Goal: Obtain resource: Obtain resource

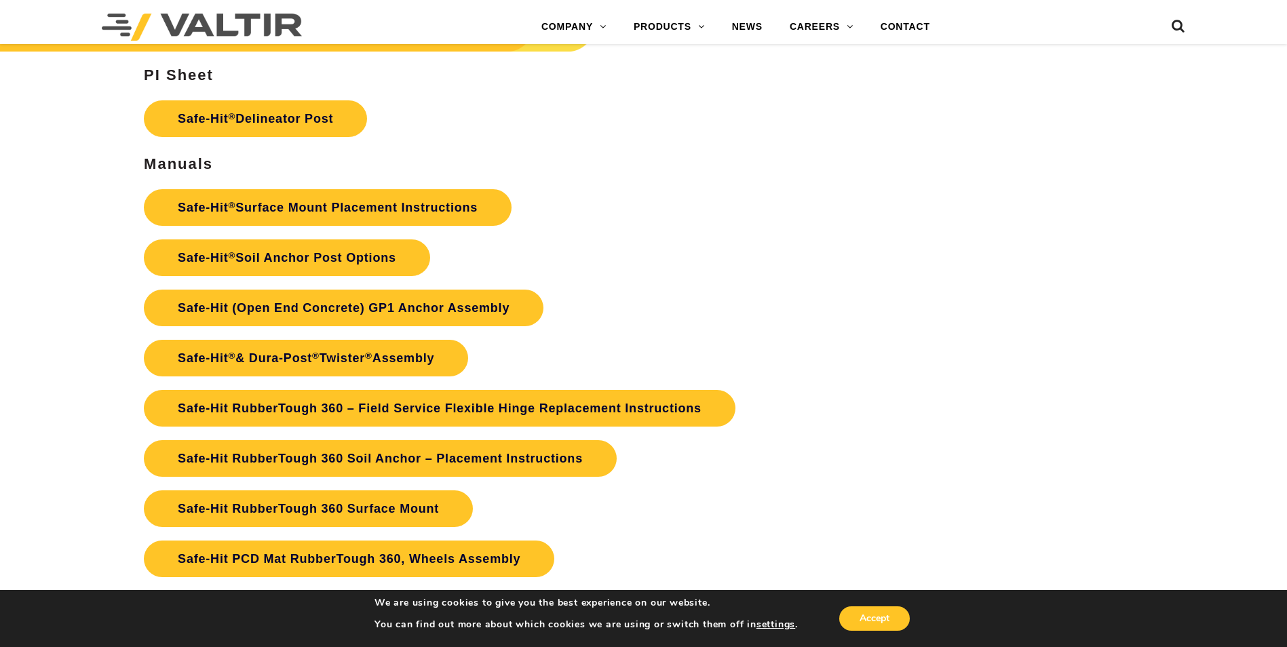
scroll to position [3037, 0]
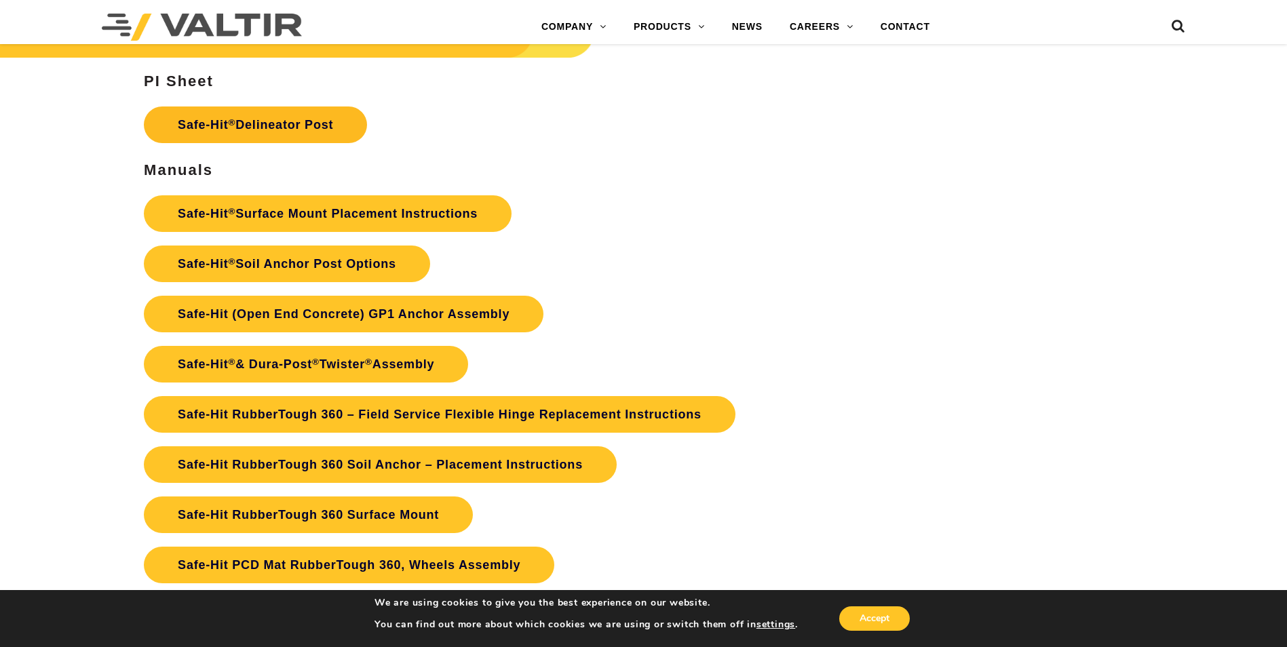
click at [210, 132] on link "Safe-Hit ® Delineator Post" at bounding box center [255, 125] width 223 height 37
click at [309, 266] on link "Safe-Hit ® Soil Anchor Post Options" at bounding box center [287, 264] width 286 height 37
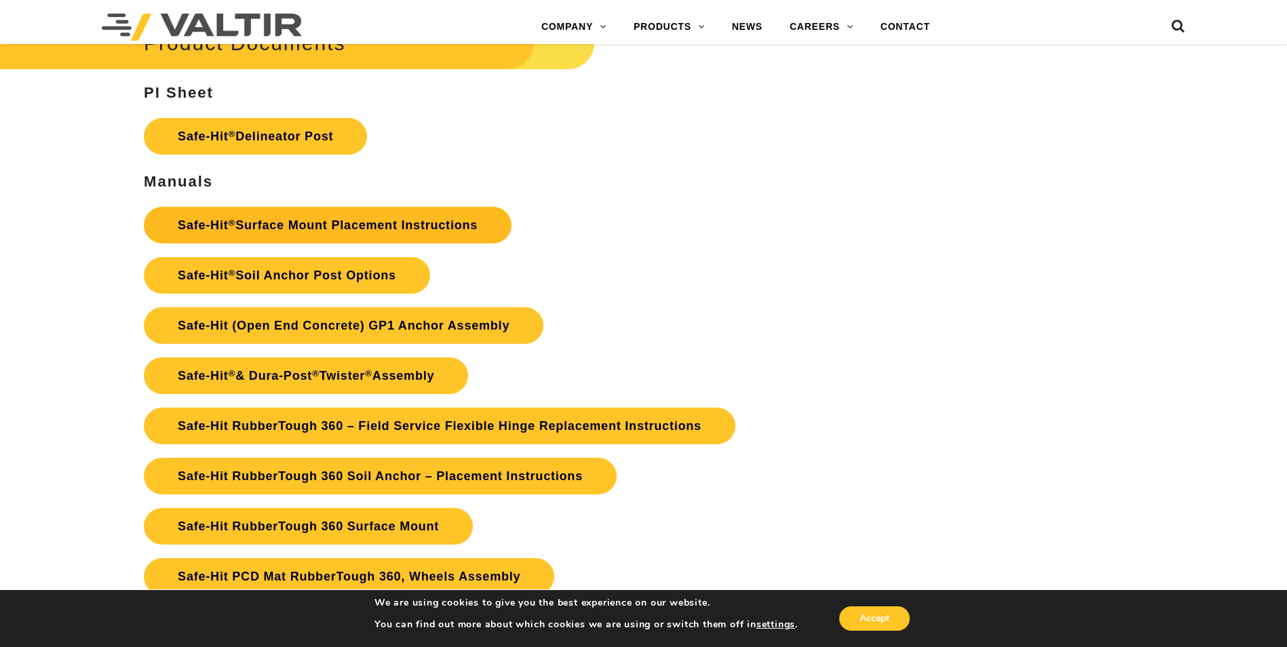
scroll to position [3093, 0]
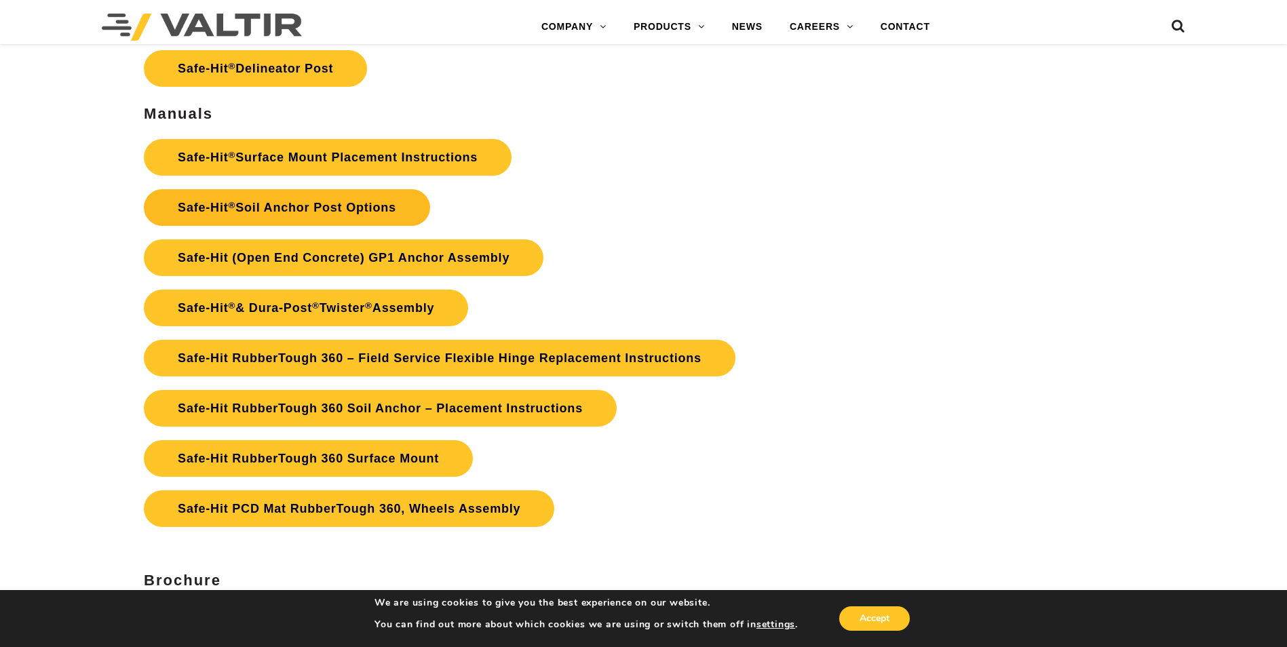
click at [337, 218] on link "Safe-Hit ® Soil Anchor Post Options" at bounding box center [287, 207] width 286 height 37
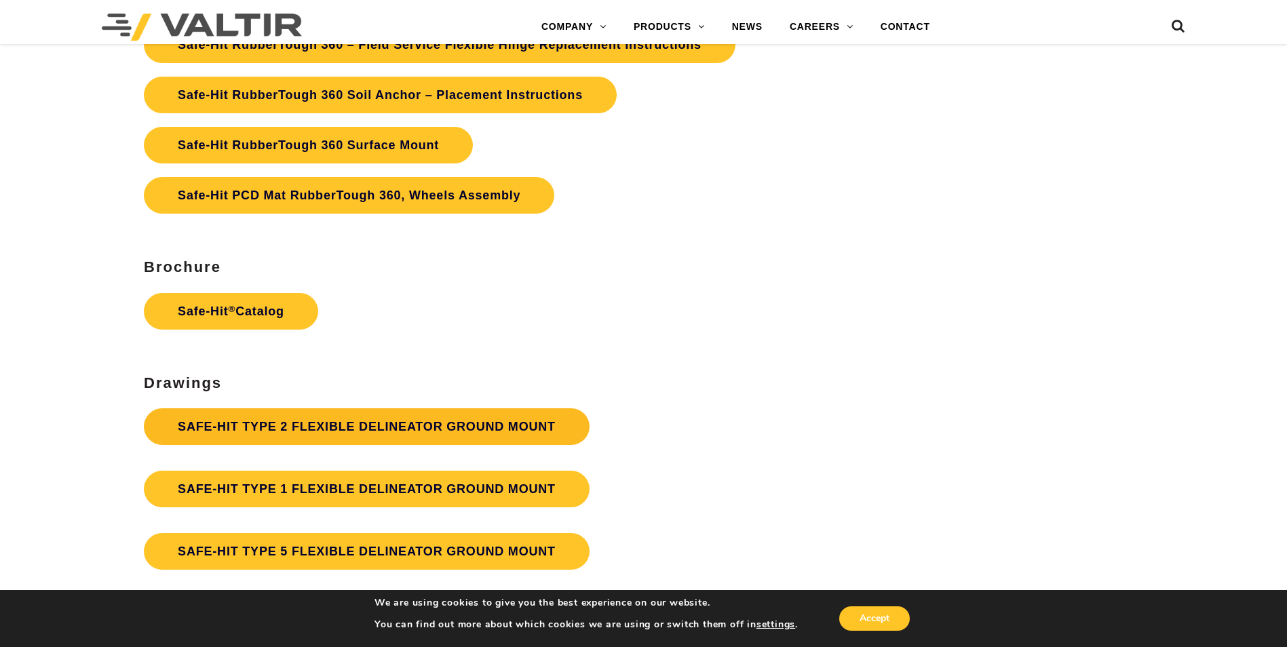
scroll to position [3432, 0]
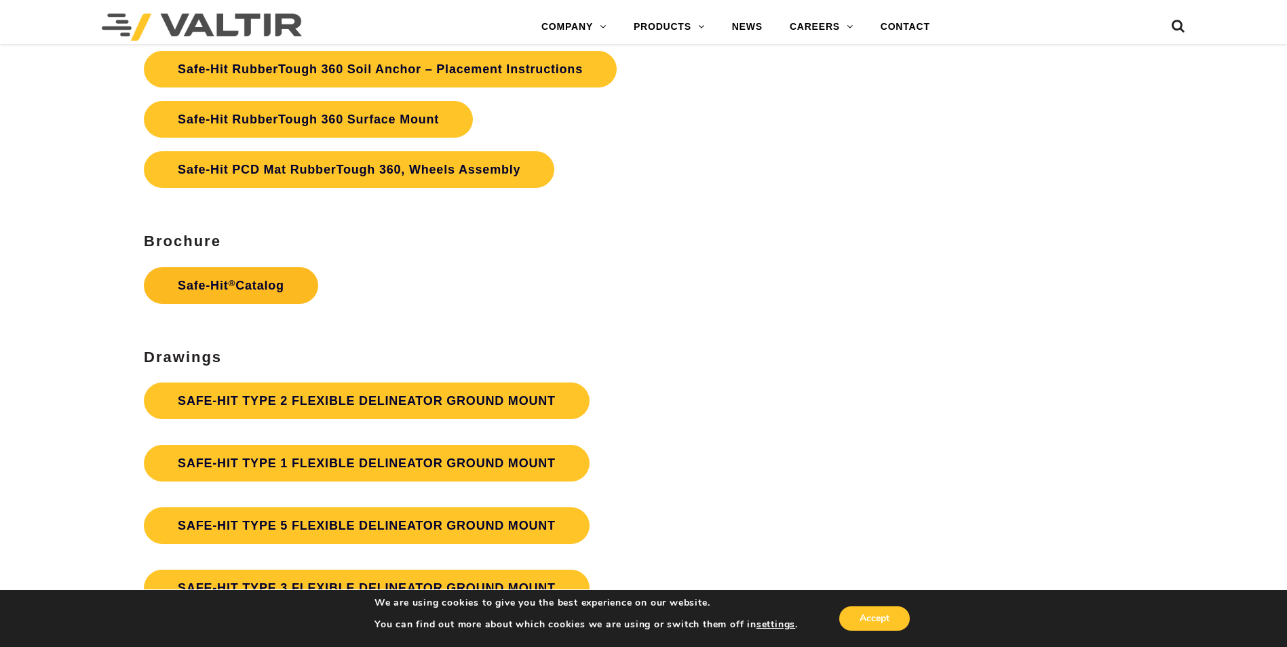
click at [250, 273] on link "Safe-Hit ® Catalog" at bounding box center [231, 285] width 174 height 37
